Goal: Information Seeking & Learning: Learn about a topic

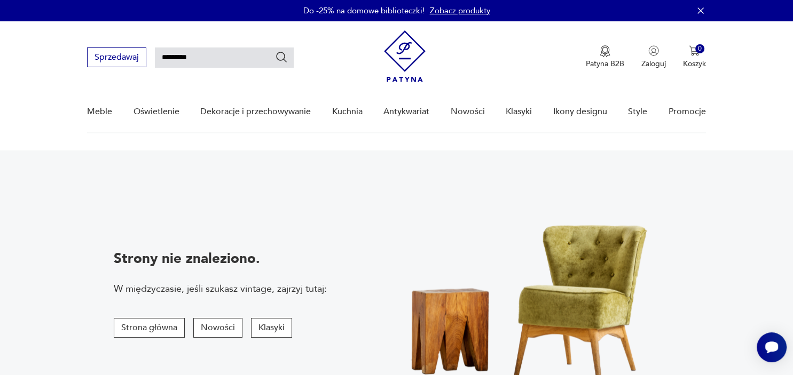
type input "*********"
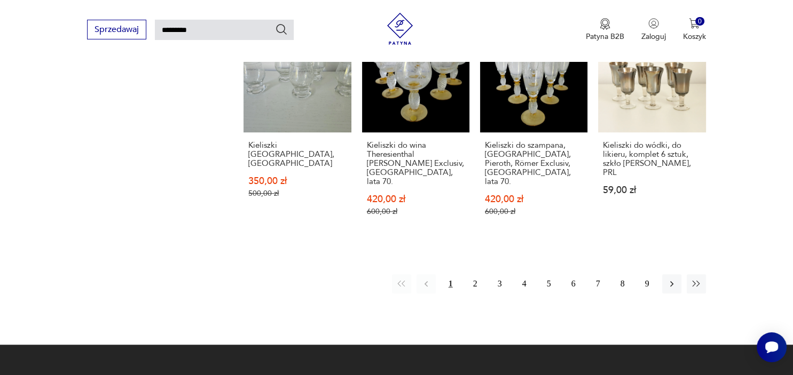
scroll to position [770, 0]
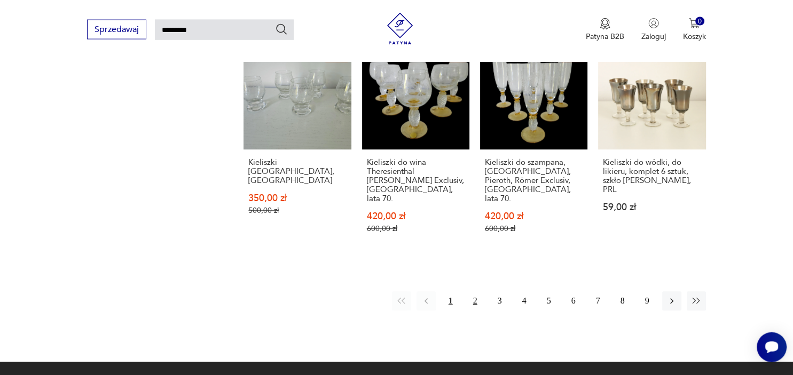
click at [477, 292] on button "2" at bounding box center [475, 301] width 19 height 19
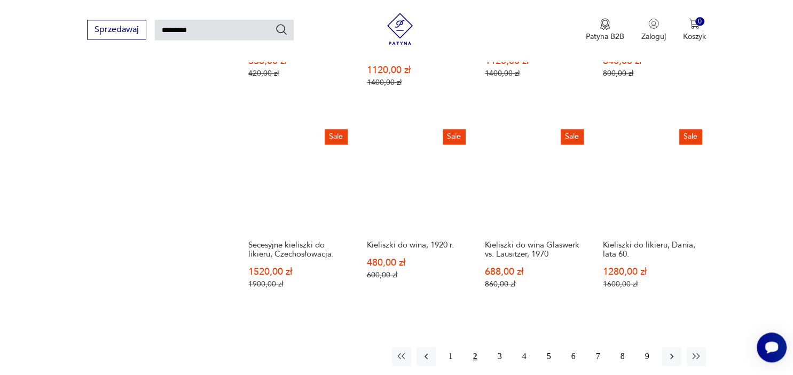
scroll to position [771, 0]
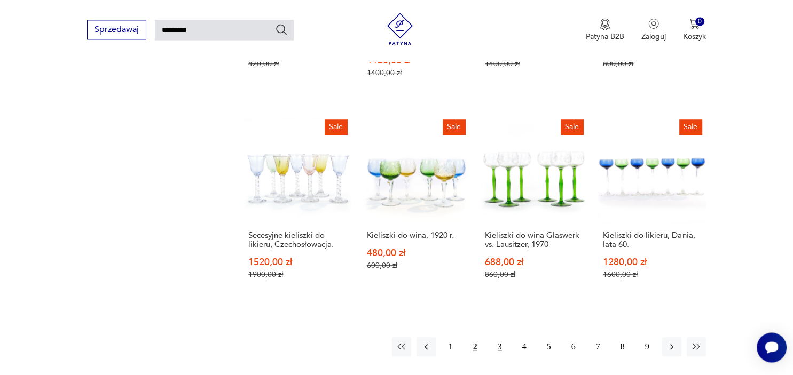
click at [497, 338] on button "3" at bounding box center [499, 346] width 19 height 19
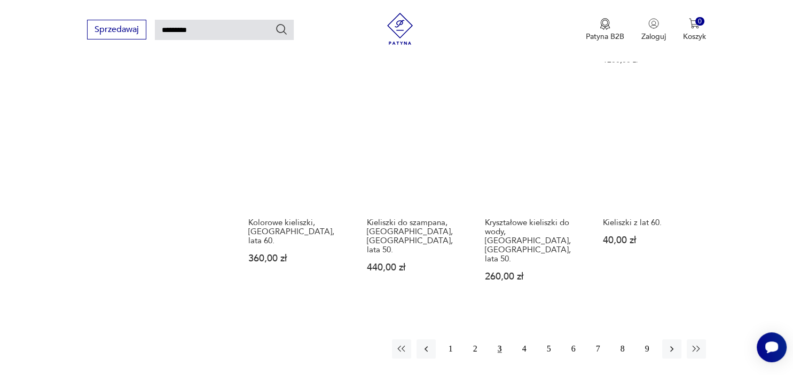
scroll to position [802, 0]
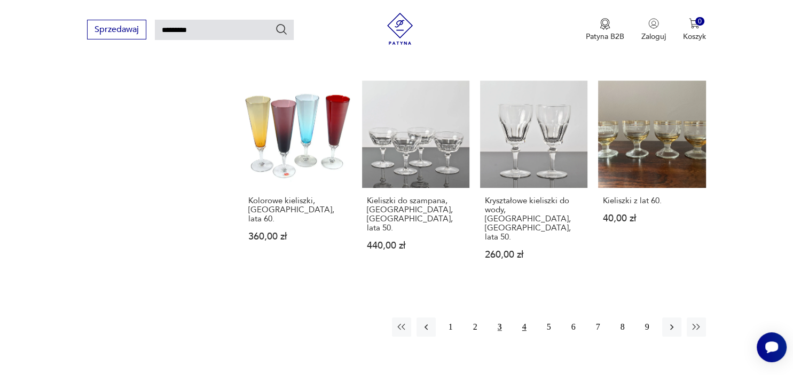
click at [522, 318] on button "4" at bounding box center [524, 327] width 19 height 19
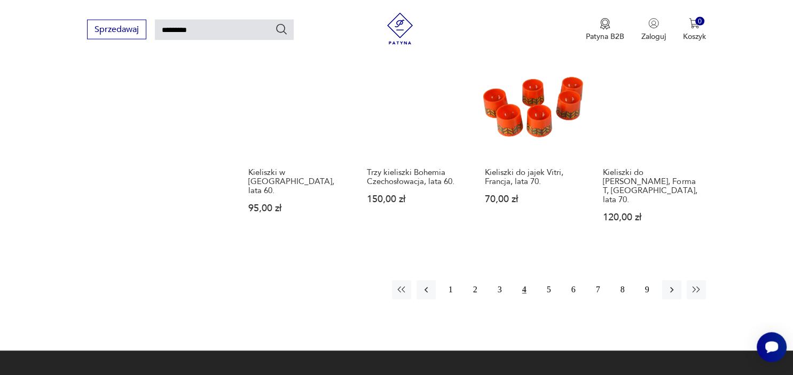
scroll to position [827, 0]
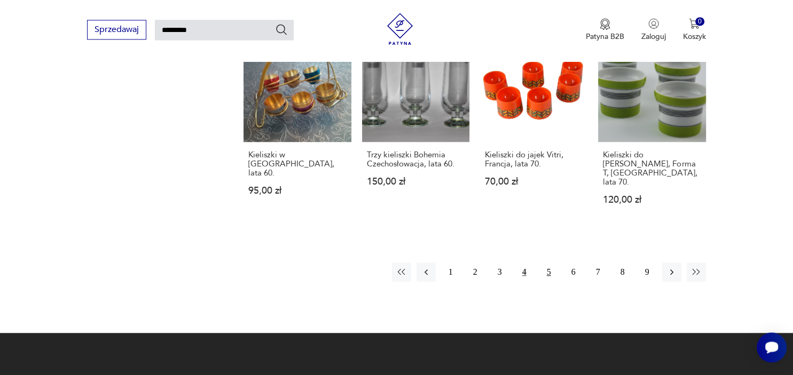
click at [551, 263] on button "5" at bounding box center [548, 272] width 19 height 19
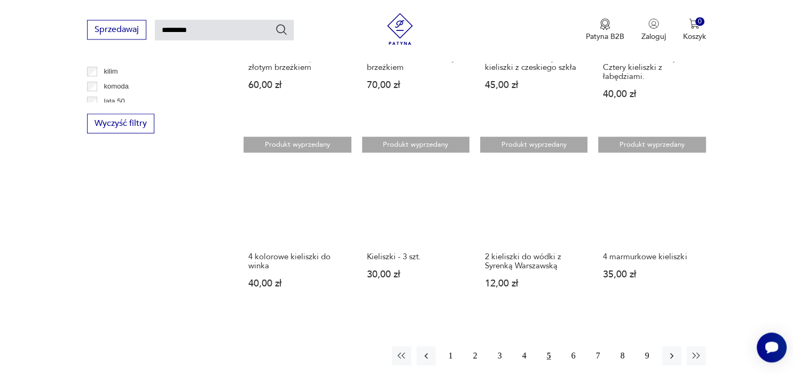
scroll to position [714, 0]
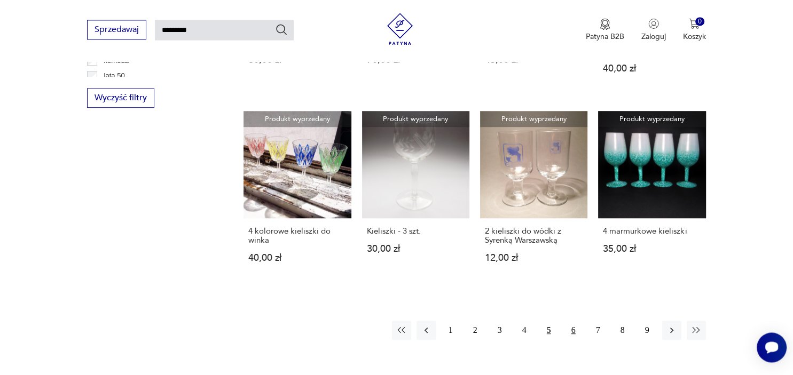
click at [573, 333] on button "6" at bounding box center [573, 330] width 19 height 19
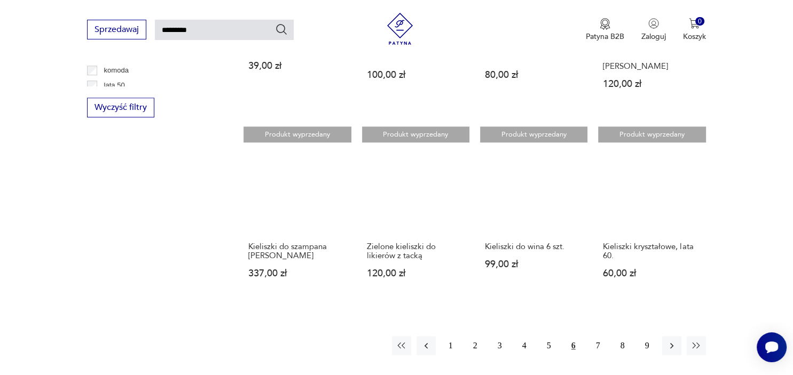
scroll to position [827, 0]
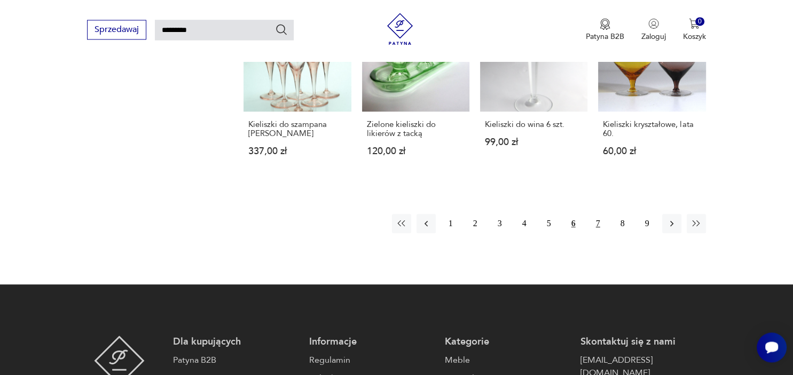
click at [601, 215] on button "7" at bounding box center [597, 223] width 19 height 19
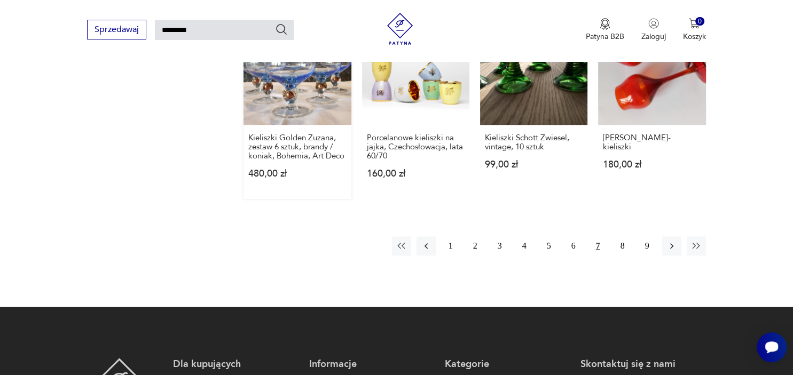
scroll to position [714, 0]
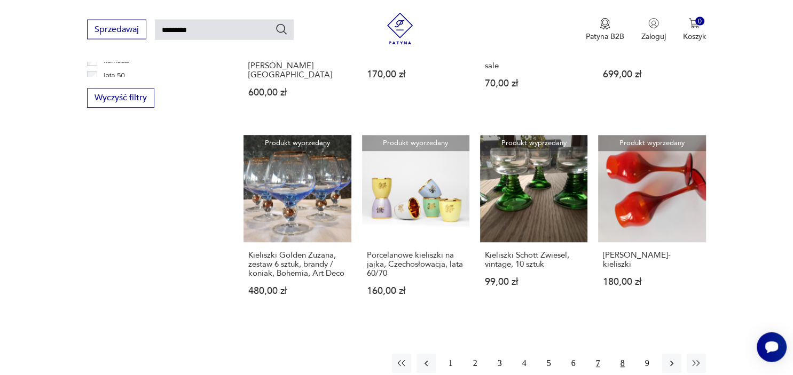
click at [621, 355] on button "8" at bounding box center [622, 364] width 19 height 19
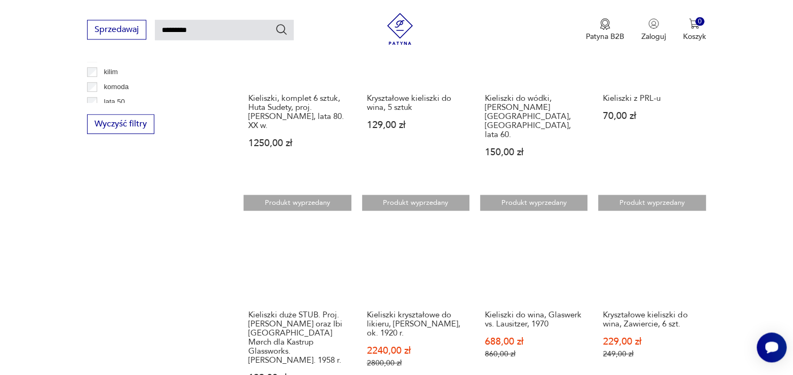
scroll to position [771, 0]
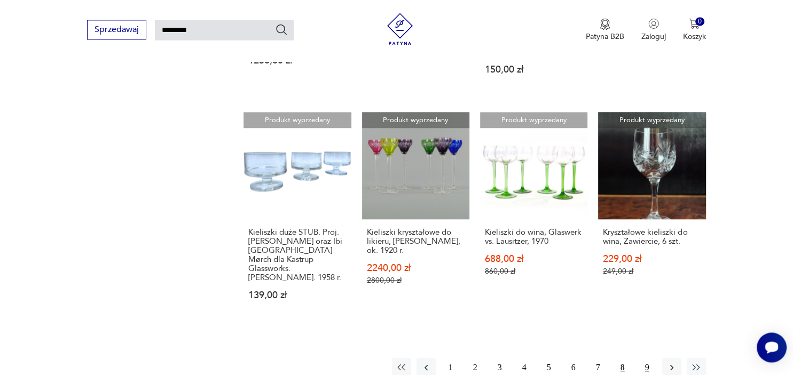
click at [649, 358] on button "9" at bounding box center [646, 367] width 19 height 19
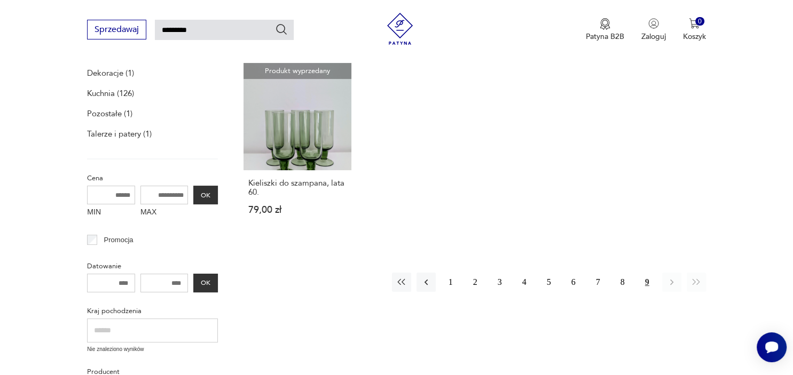
scroll to position [185, 0]
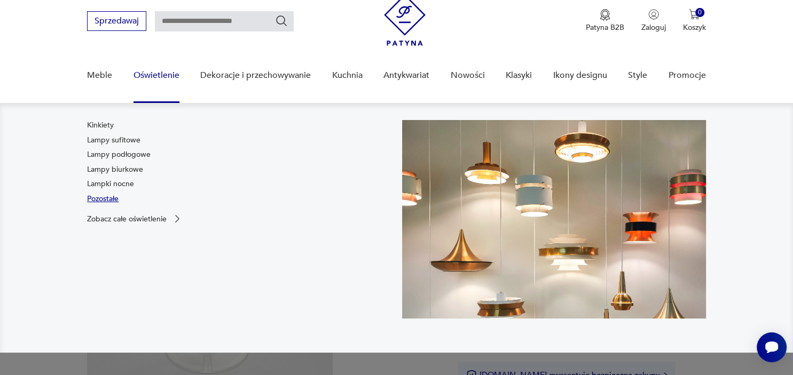
scroll to position [113, 0]
